Goal: Information Seeking & Learning: Learn about a topic

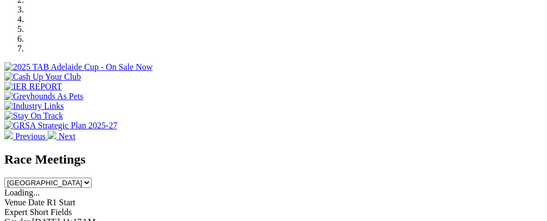
scroll to position [365, 0]
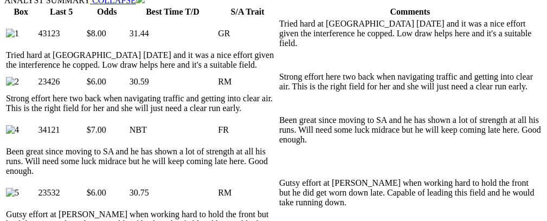
scroll to position [583, 0]
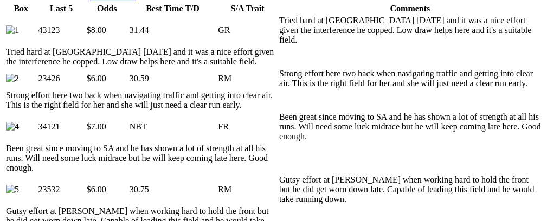
drag, startPoint x: 255, startPoint y: 179, endPoint x: 344, endPoint y: 188, distance: 89.8
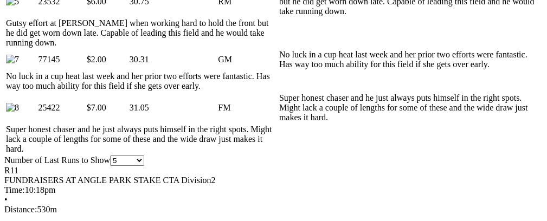
scroll to position [0, 43]
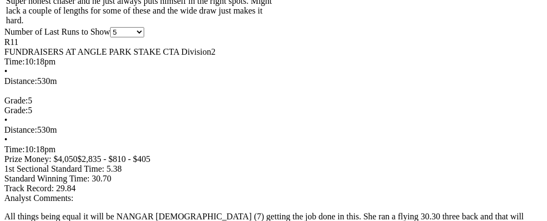
scroll to position [0, 46]
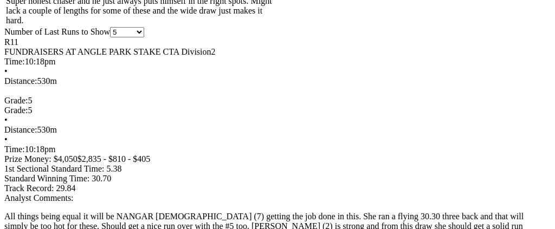
drag, startPoint x: 242, startPoint y: 214, endPoint x: 374, endPoint y: 211, distance: 132.7
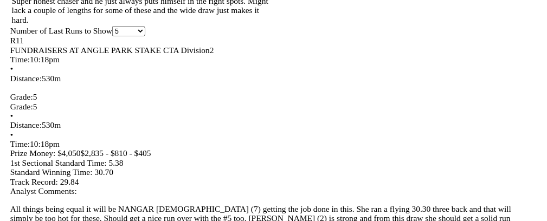
scroll to position [0, 37]
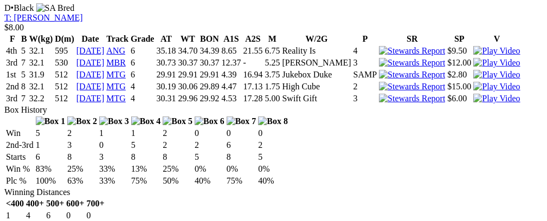
scroll to position [0, 46]
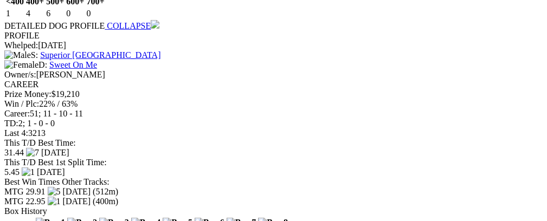
scroll to position [0, 51]
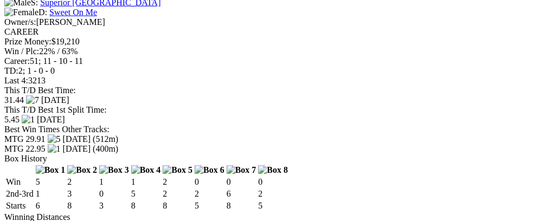
scroll to position [1527, 0]
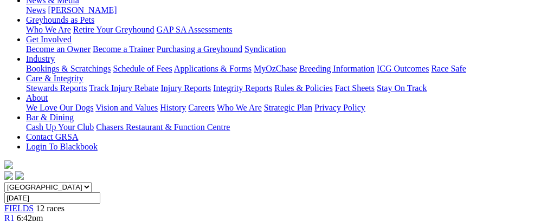
scroll to position [150, 0]
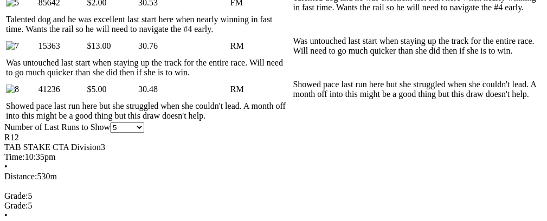
scroll to position [0, 42]
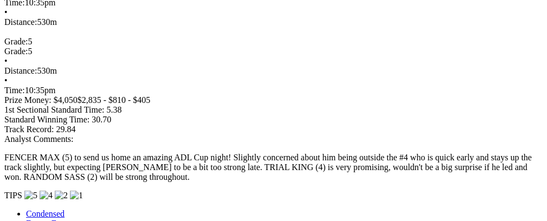
scroll to position [911, 0]
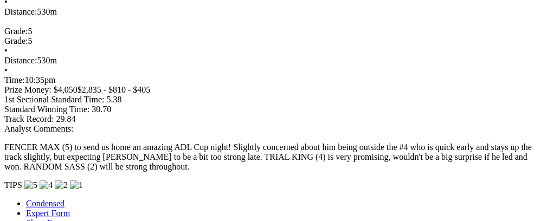
drag, startPoint x: 264, startPoint y: 166, endPoint x: 284, endPoint y: 165, distance: 20.1
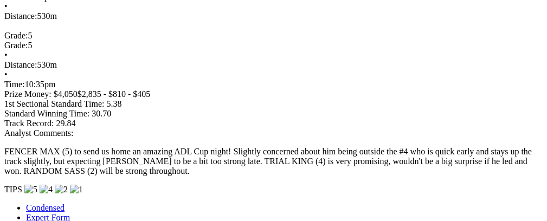
scroll to position [0, 49]
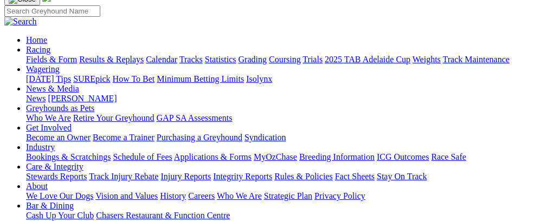
scroll to position [56, 0]
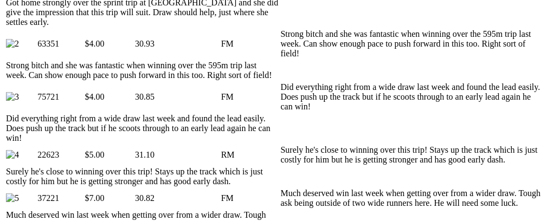
scroll to position [679, 0]
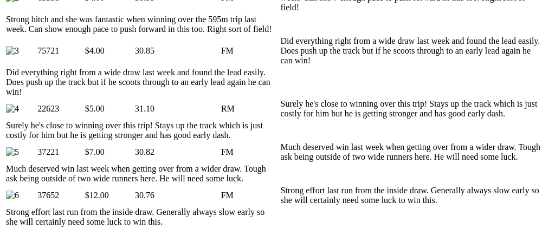
drag, startPoint x: 394, startPoint y: 35, endPoint x: 388, endPoint y: 40, distance: 6.9
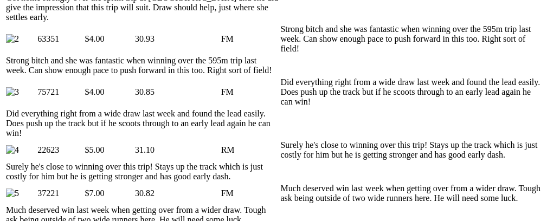
scroll to position [610, 0]
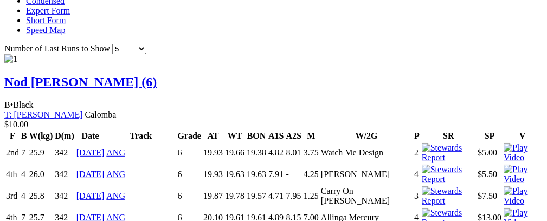
scroll to position [0, 66]
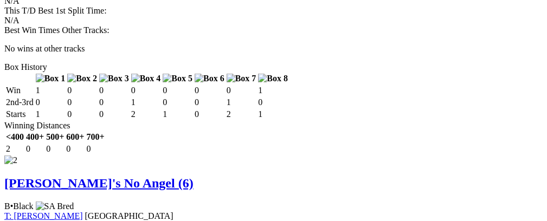
scroll to position [1775, 0]
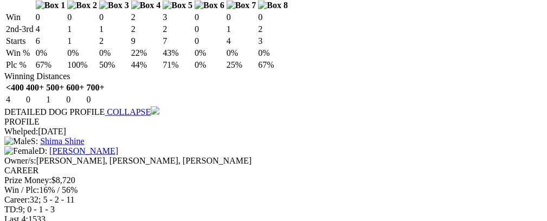
scroll to position [2126, 0]
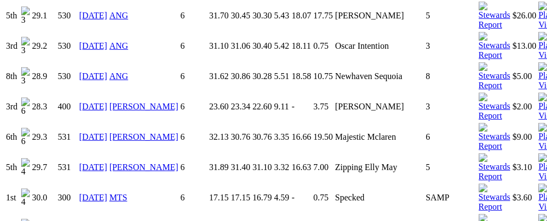
scroll to position [1037, 0]
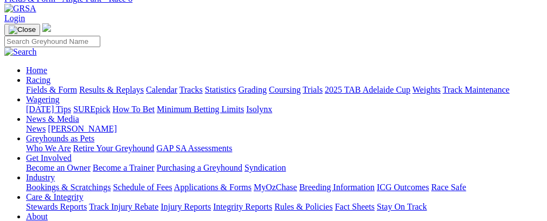
scroll to position [49, 0]
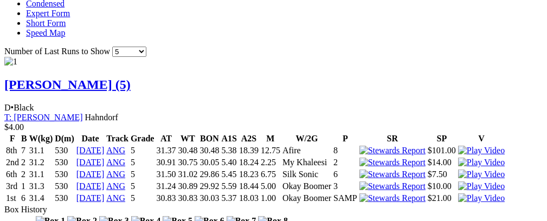
scroll to position [0, 44]
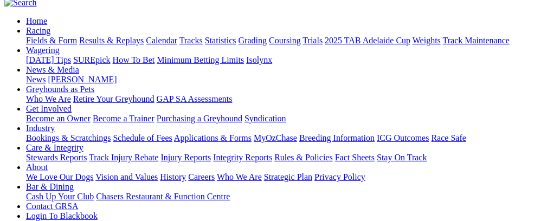
scroll to position [0, 0]
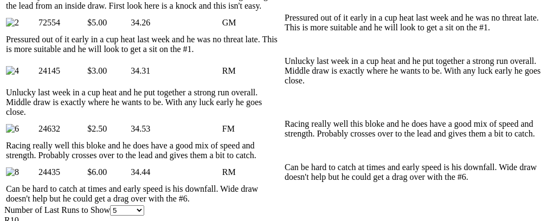
scroll to position [666, 0]
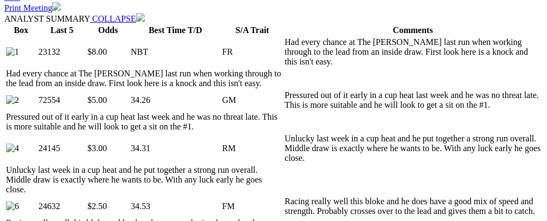
scroll to position [0, 34]
drag, startPoint x: 68, startPoint y: 187, endPoint x: 26, endPoint y: 186, distance: 41.7
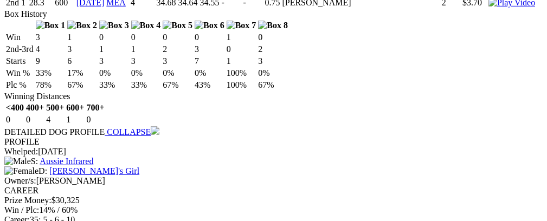
scroll to position [1268, 0]
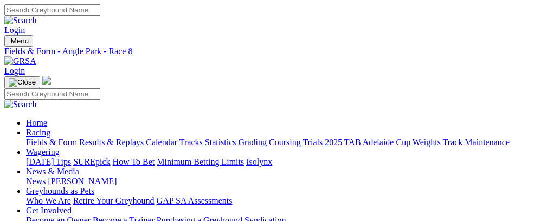
scroll to position [25, 0]
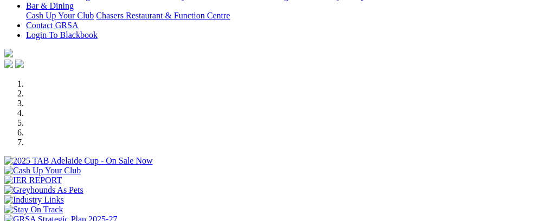
scroll to position [173, 0]
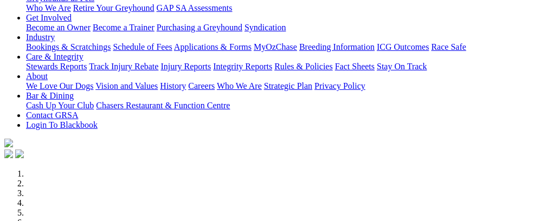
select select "NT"
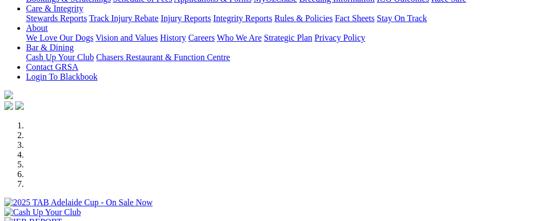
scroll to position [252, 0]
